Goal: Transaction & Acquisition: Purchase product/service

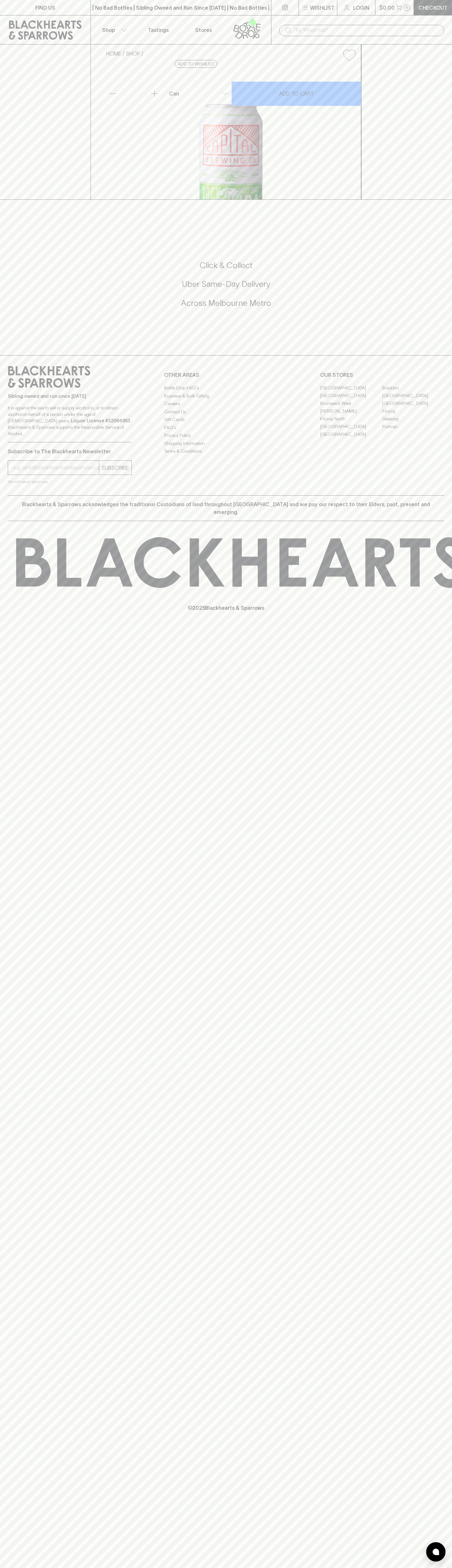
click at [203, 14] on div "| No Bad Bottles | Sibling Owned and Run Since 2006 | No Bad Bottles | Sibling …" at bounding box center [180, 7] width 181 height 15
click at [431, 271] on h5 "Click & Collect" at bounding box center [226, 265] width 436 height 10
click at [417, 1567] on html "FIND US | No Bad Bottles | Sibling Owned and Run Since 2006 | No Bad Bottles | …" at bounding box center [226, 784] width 452 height 1568
click at [3, 170] on div "HOME SHOP Capital Rockhopper IPA $7.50 Add to wishlist 10% discount when purcha…" at bounding box center [226, 122] width 452 height 155
